Goal: Use online tool/utility: Utilize a website feature to perform a specific function

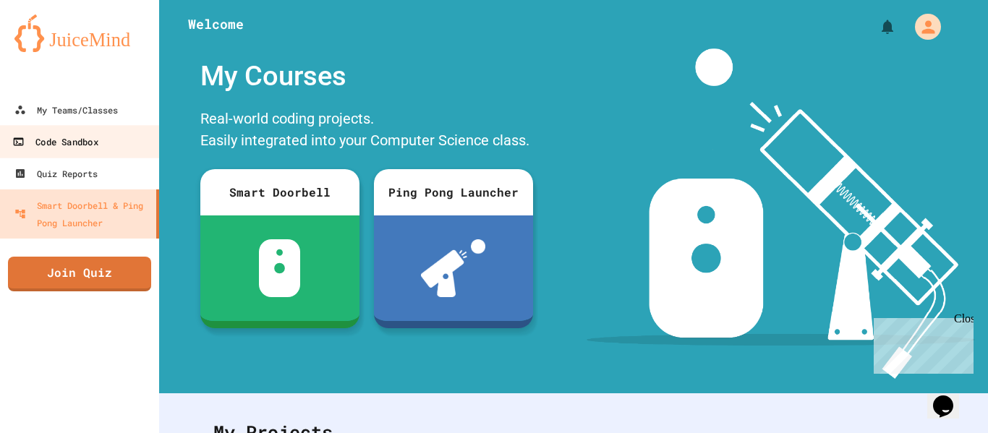
click at [73, 144] on div "Code Sandbox" at bounding box center [54, 142] width 85 height 18
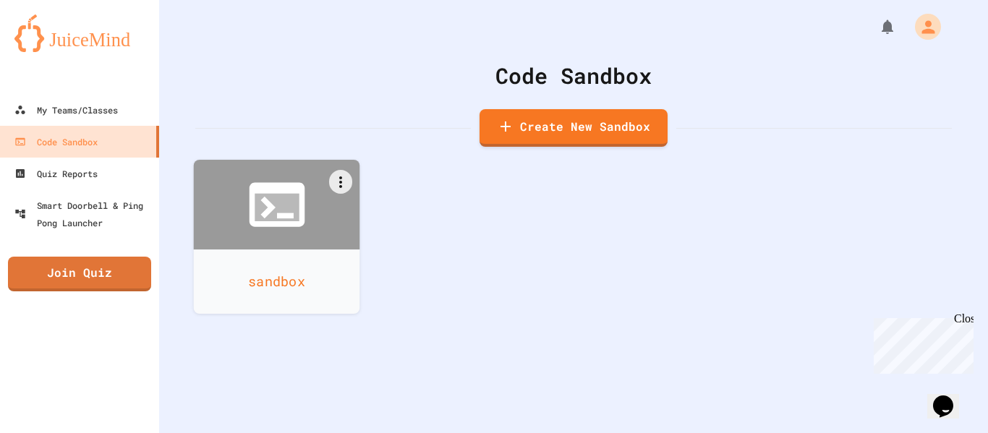
click at [268, 224] on icon at bounding box center [277, 205] width 56 height 44
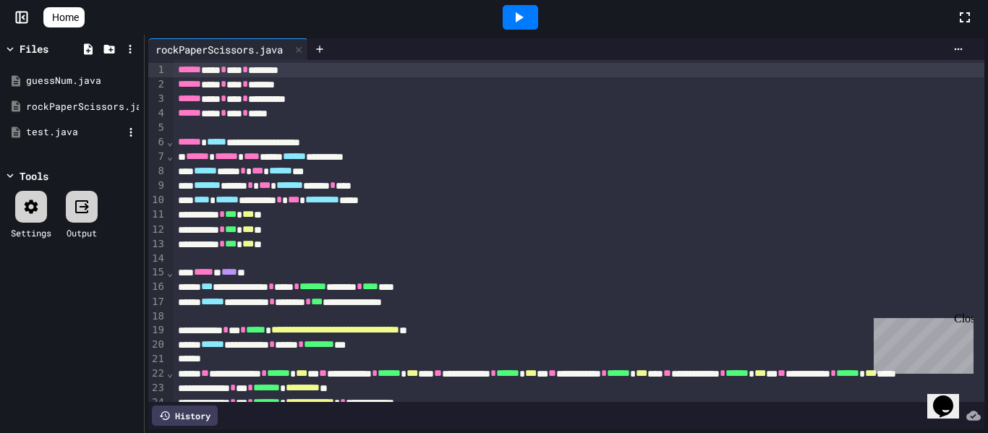
click at [62, 145] on div "test.java" at bounding box center [72, 132] width 137 height 26
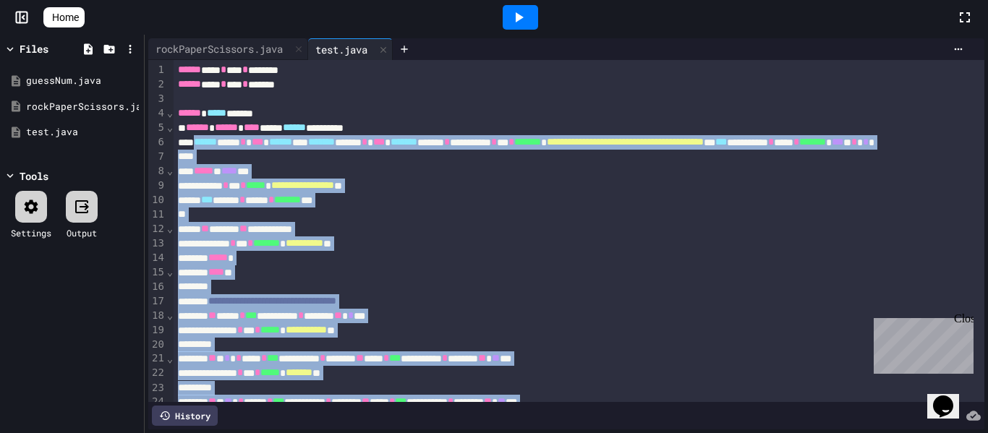
scroll to position [254, 0]
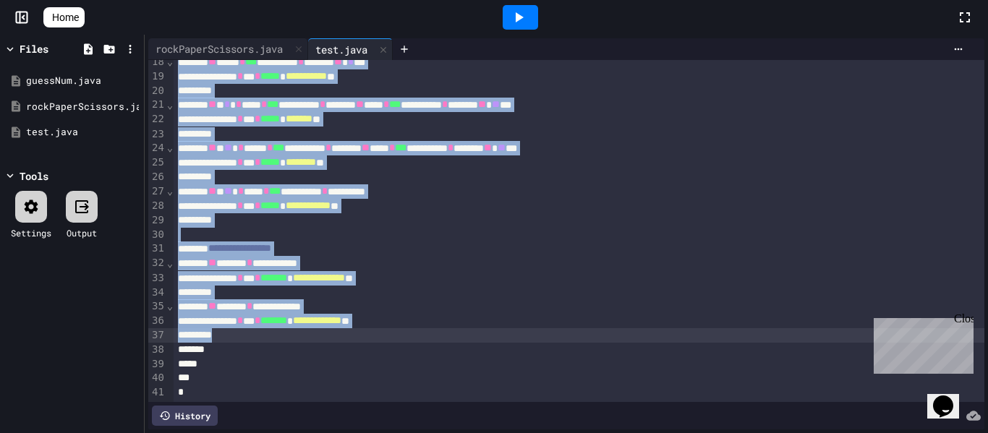
drag, startPoint x: 199, startPoint y: 144, endPoint x: 480, endPoint y: 334, distance: 339.1
click at [480, 334] on div "**********" at bounding box center [683, 104] width 1019 height 596
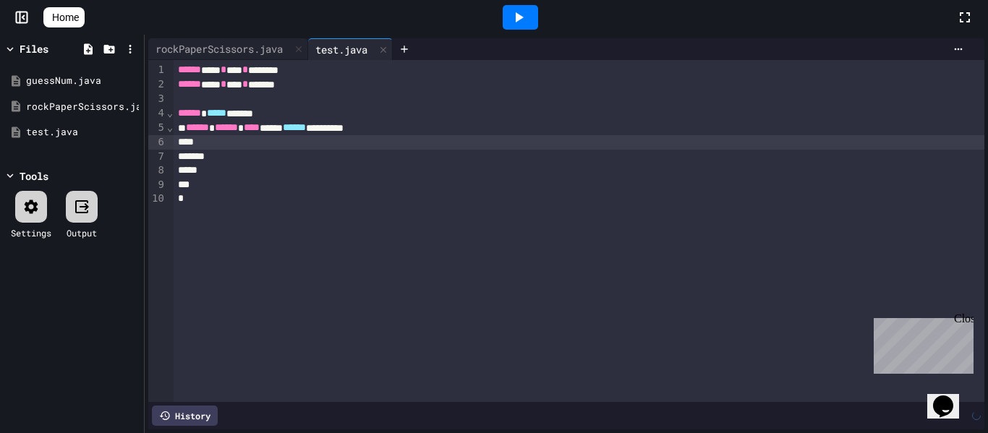
scroll to position [0, 0]
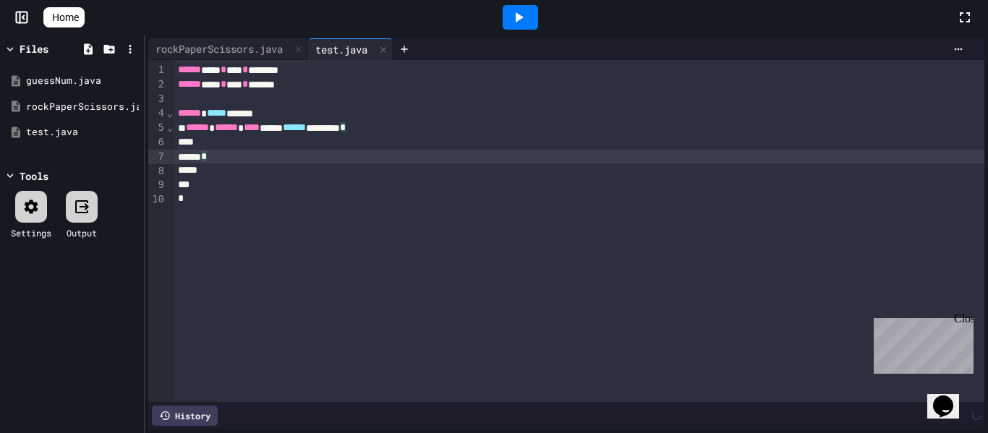
click at [228, 164] on div "*" at bounding box center [580, 171] width 812 height 14
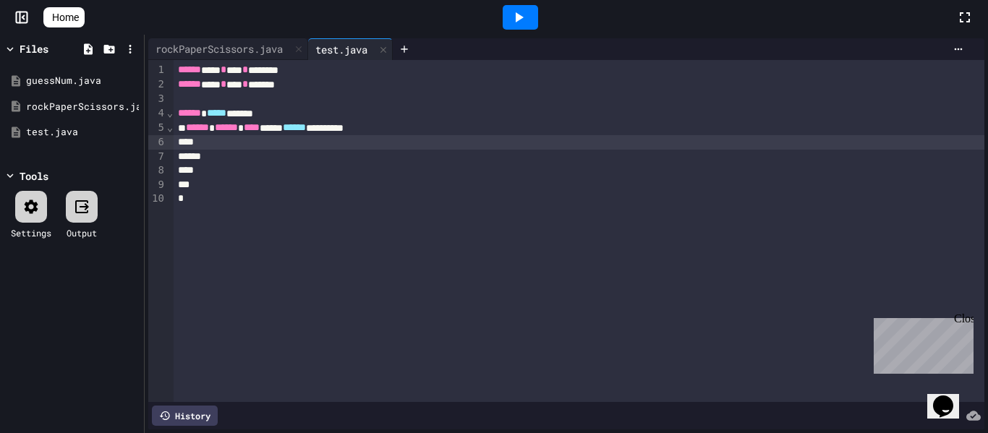
click at [237, 147] on div at bounding box center [580, 142] width 812 height 14
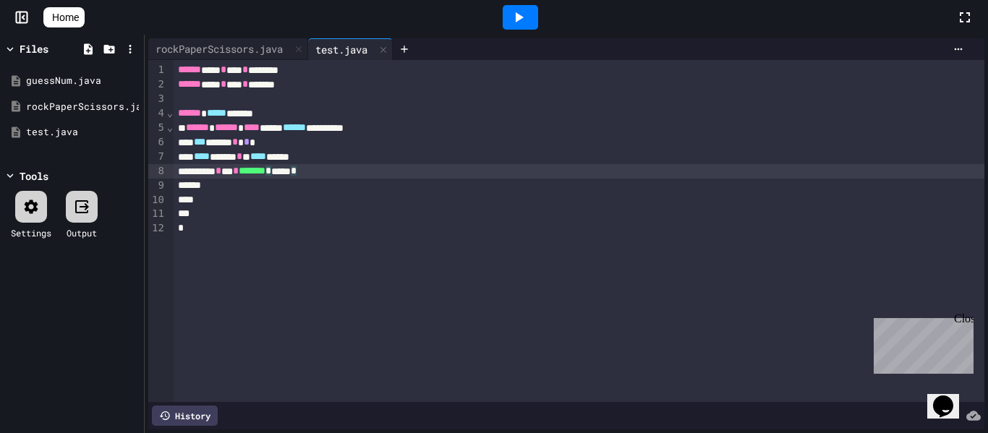
click at [32, 219] on div at bounding box center [31, 207] width 32 height 32
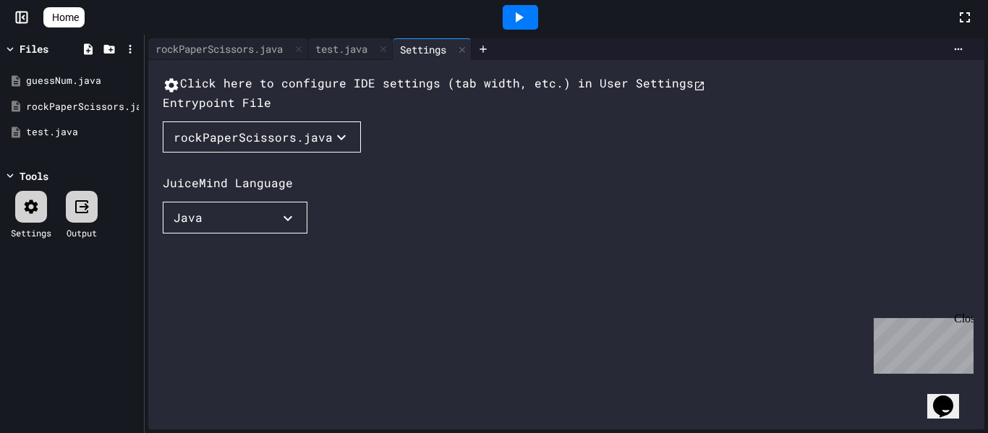
click at [266, 146] on div "rockPaperScissors.java" at bounding box center [253, 137] width 159 height 17
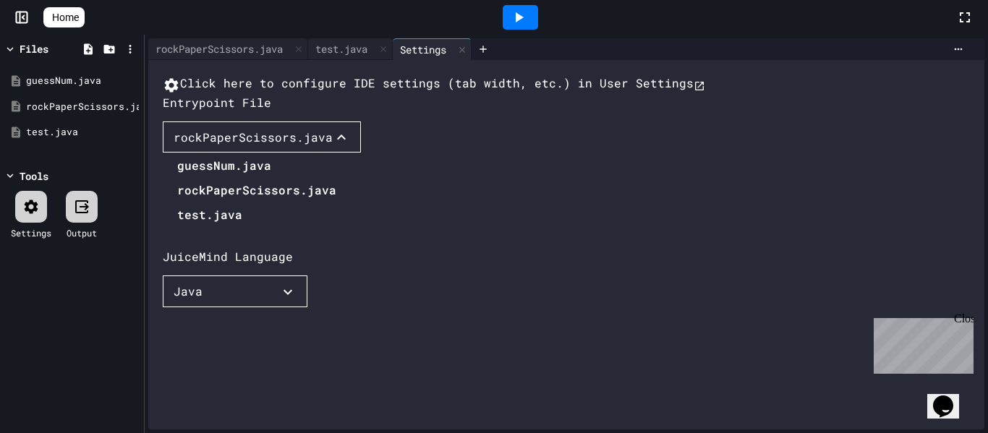
click at [218, 226] on li "test.java" at bounding box center [256, 214] width 159 height 23
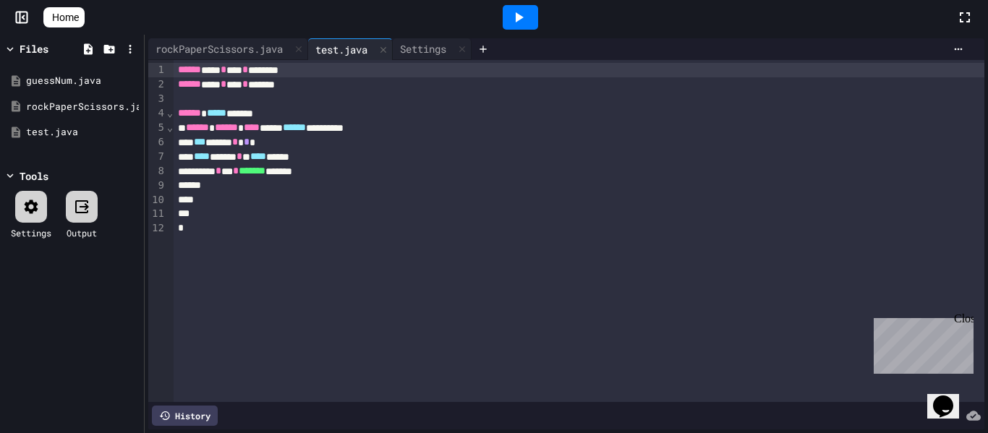
click at [527, 16] on icon at bounding box center [518, 17] width 17 height 17
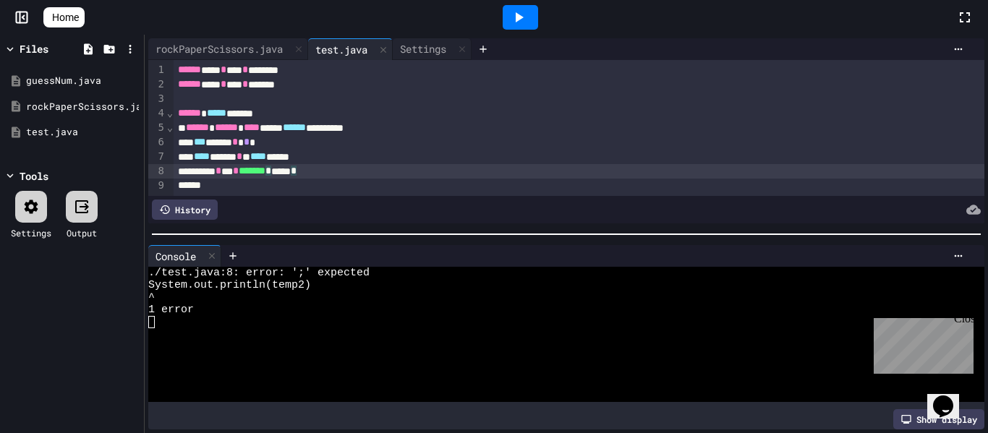
click at [363, 174] on div "****** * *** * ******* * ***** *" at bounding box center [580, 171] width 812 height 14
click at [524, 17] on icon at bounding box center [520, 17] width 8 height 10
click at [524, 12] on icon at bounding box center [518, 17] width 17 height 17
